Goal: Information Seeking & Learning: Learn about a topic

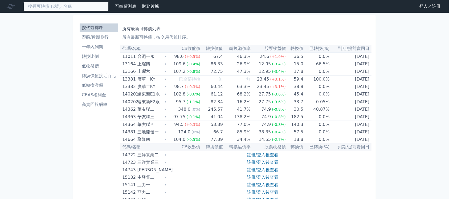
click at [73, 7] on input at bounding box center [65, 6] width 85 height 9
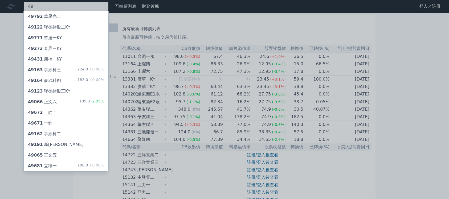
type input "49"
click at [65, 15] on div "49792 華星光二" at bounding box center [66, 16] width 85 height 11
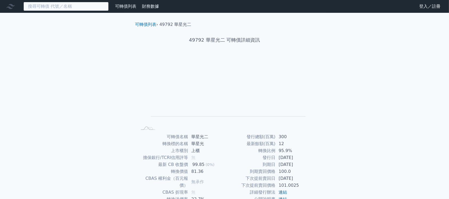
click at [55, 7] on input at bounding box center [65, 6] width 85 height 9
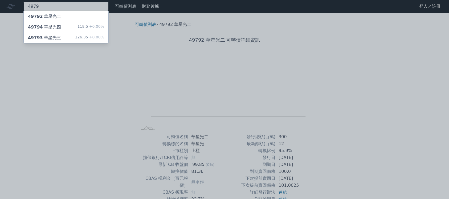
type input "4979"
click at [101, 26] on span "+0.00%" at bounding box center [96, 26] width 16 height 4
